Goal: Navigation & Orientation: Find specific page/section

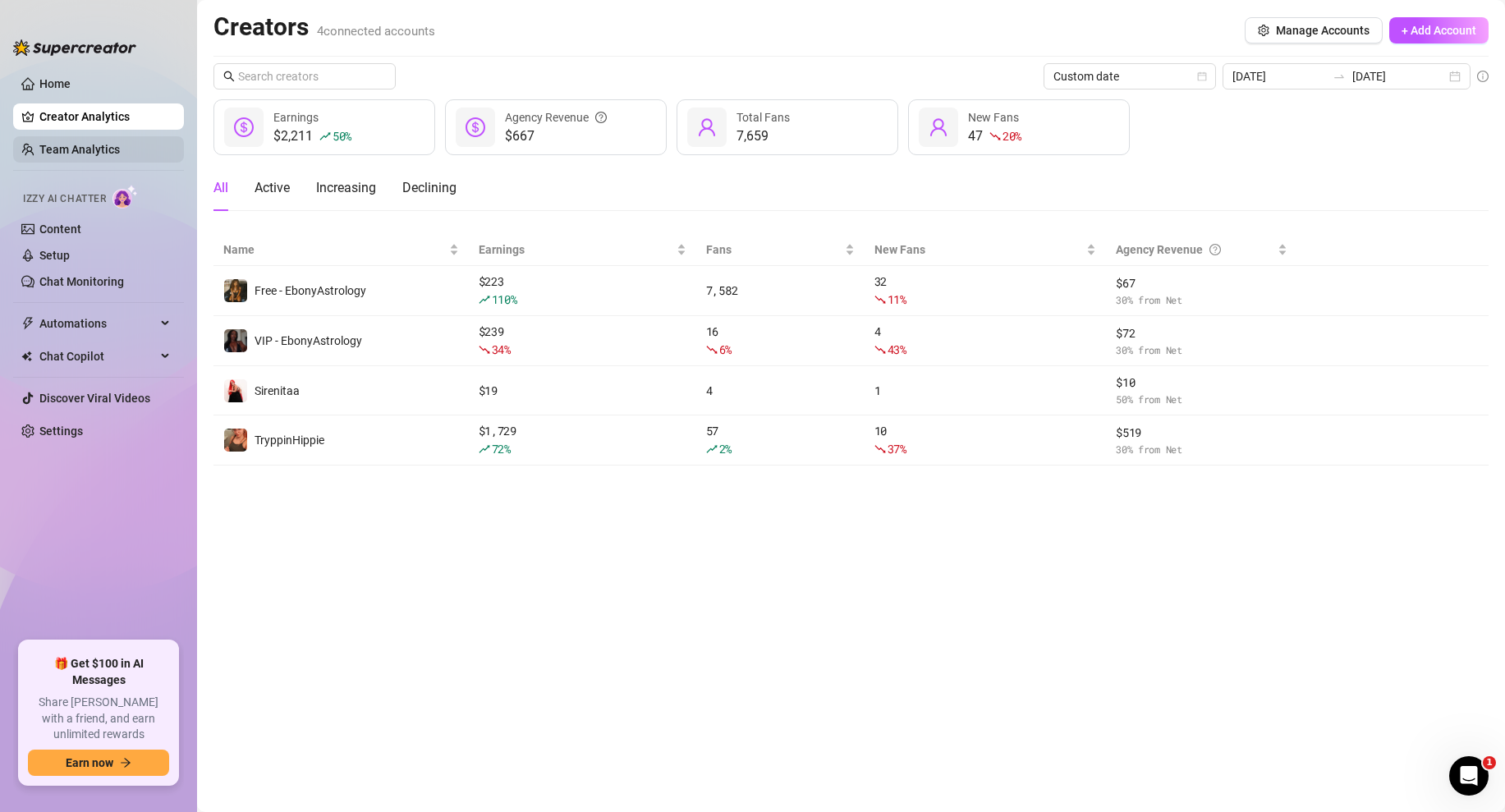
click at [85, 146] on link "Team Analytics" at bounding box center [80, 149] width 80 height 13
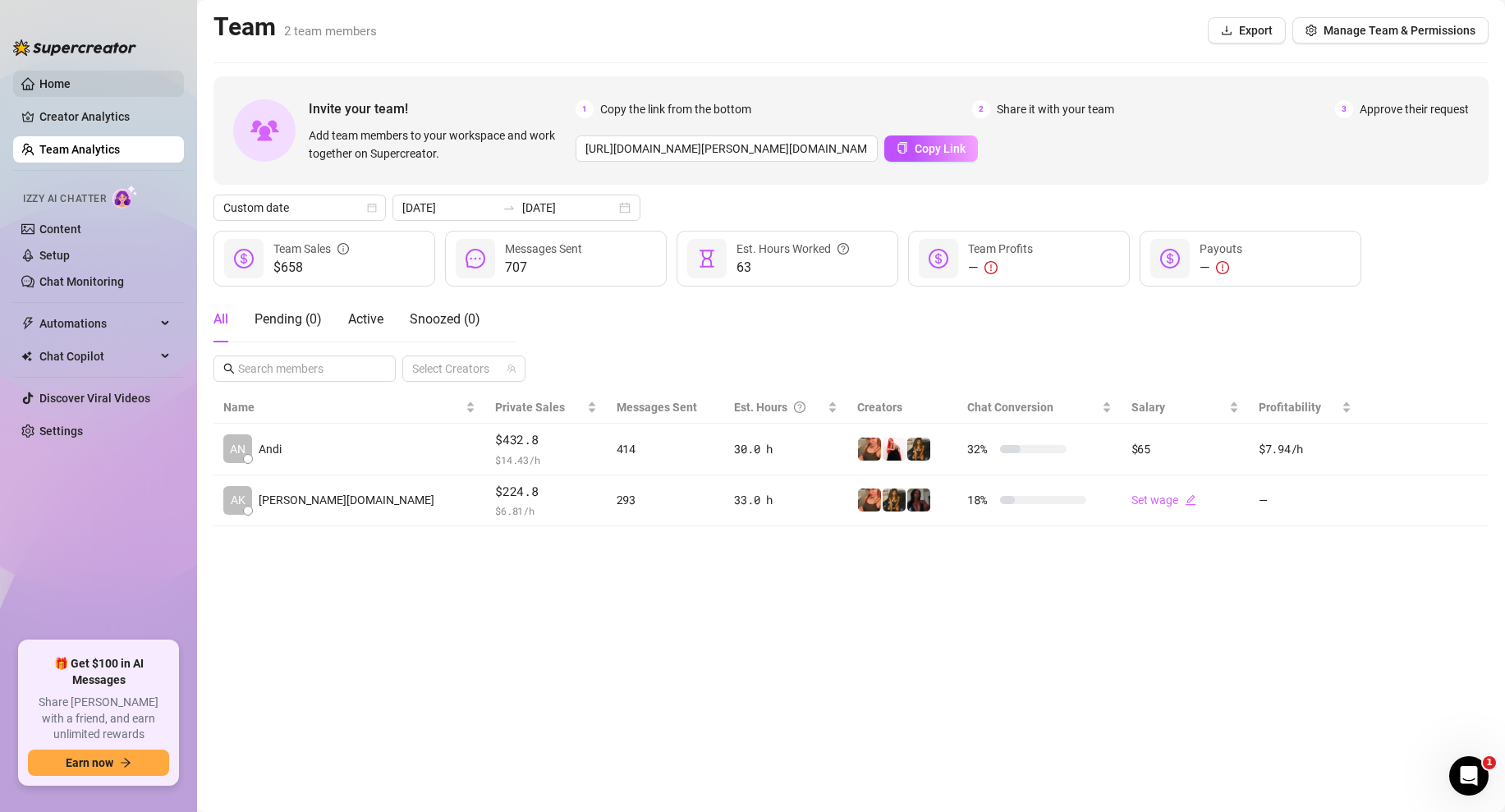
click at [71, 88] on link "Home" at bounding box center [55, 83] width 31 height 13
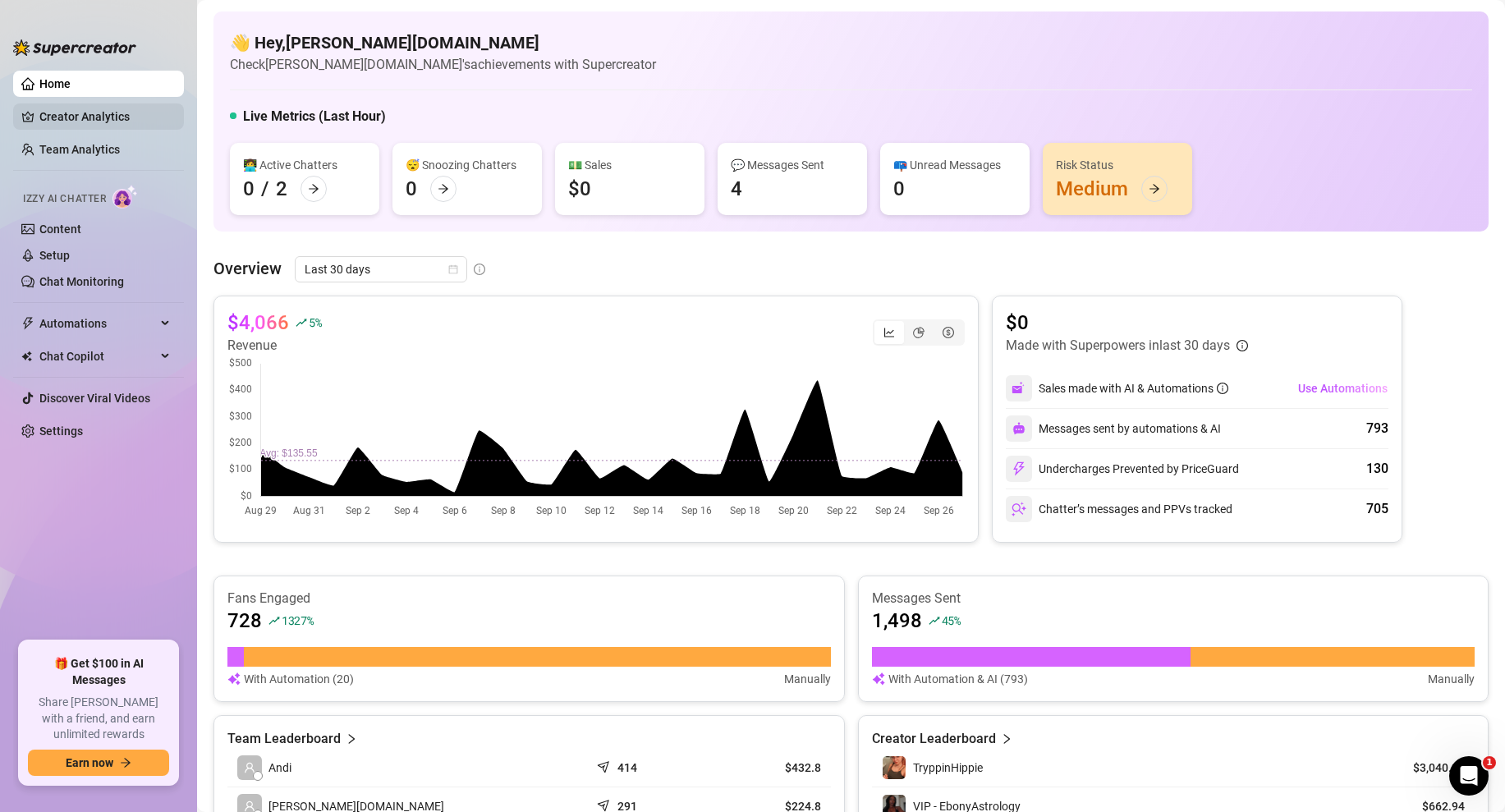
click at [91, 113] on link "Creator Analytics" at bounding box center [105, 116] width 132 height 26
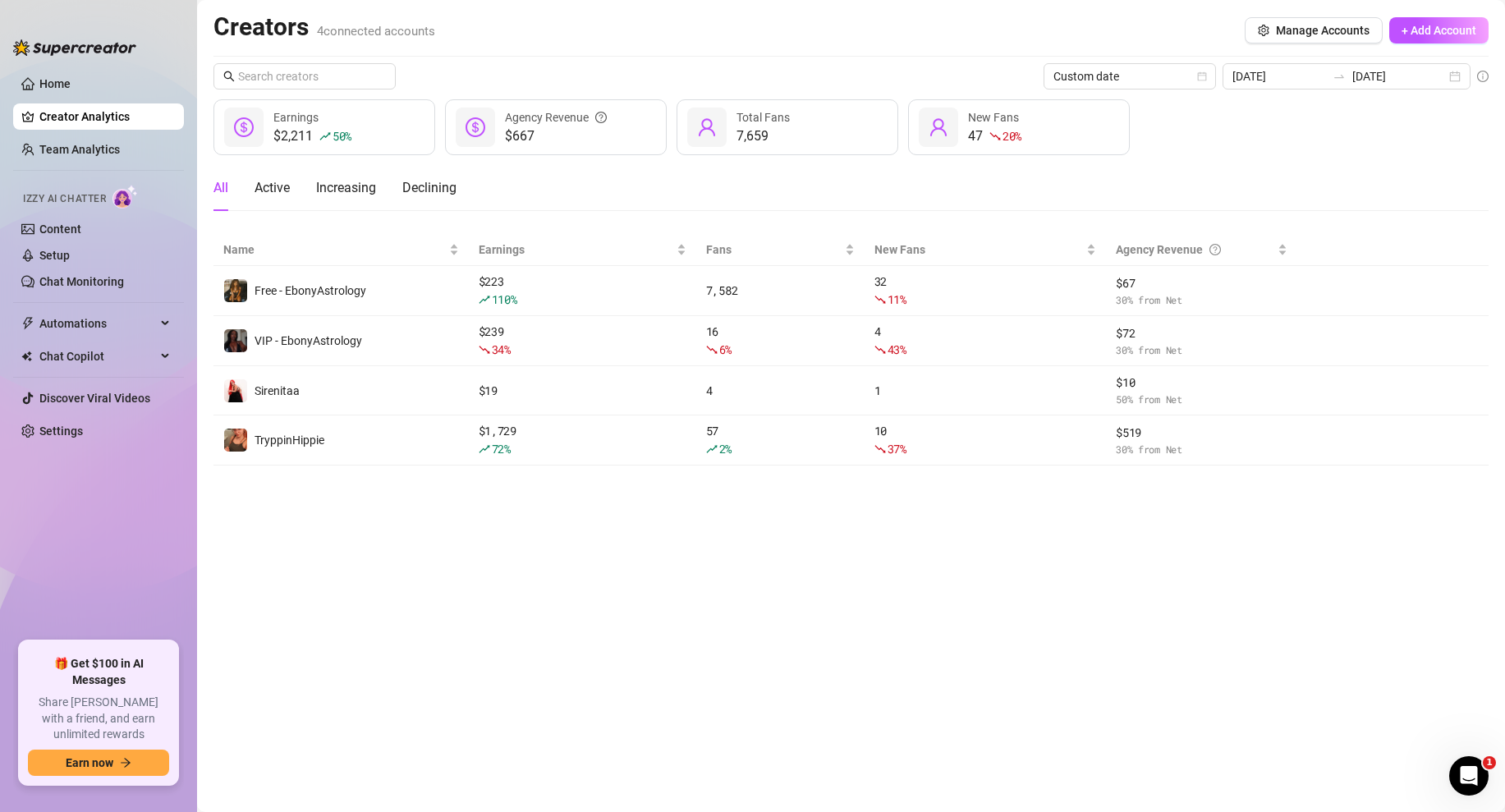
click at [717, 597] on main "Creators 4 connected accounts Manage Accounts + Add Account Custom date 2025-09…" at bounding box center [851, 406] width 1308 height 812
click at [570, 585] on main "Creators 4 connected accounts Manage Accounts + Add Account Custom date 2025-09…" at bounding box center [851, 406] width 1308 height 812
